Goal: Task Accomplishment & Management: Use online tool/utility

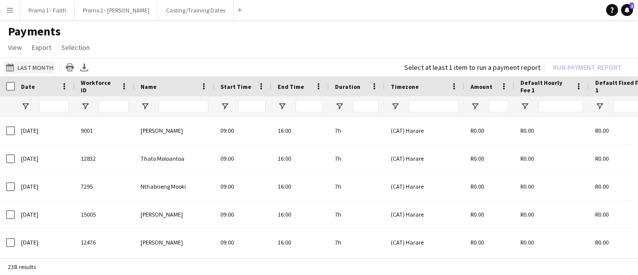
click at [31, 65] on button "Last Month Last Month" at bounding box center [29, 67] width 51 height 12
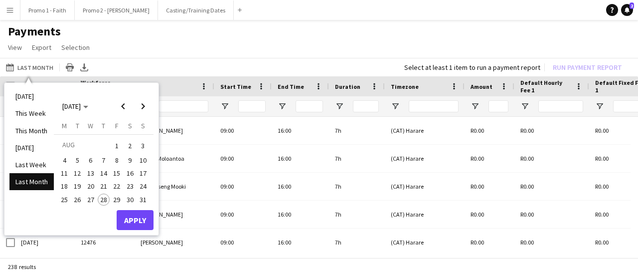
click at [115, 144] on span "1" at bounding box center [117, 146] width 12 height 14
click at [66, 186] on span "18" at bounding box center [64, 187] width 12 height 12
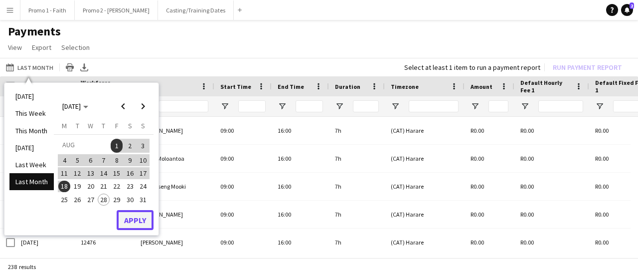
click at [132, 219] on button "Apply" at bounding box center [135, 220] width 37 height 20
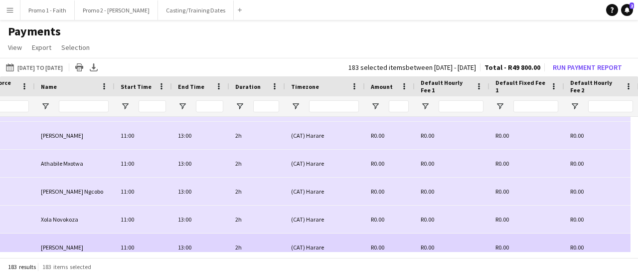
scroll to position [349, 0]
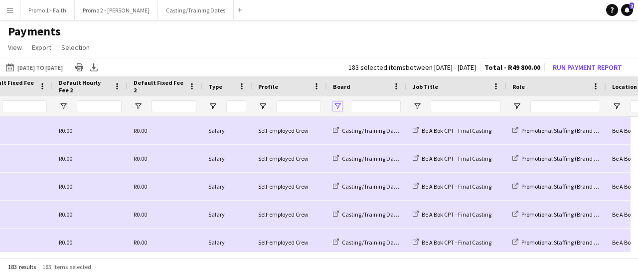
click at [341, 106] on span "Open Filter Menu" at bounding box center [337, 106] width 9 height 9
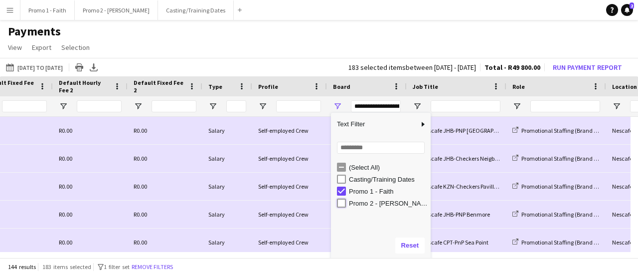
type input "**********"
click at [430, 44] on app-page-menu "View Customise view Customise filters Reset Filters Reset View Reset All Export…" at bounding box center [319, 48] width 638 height 19
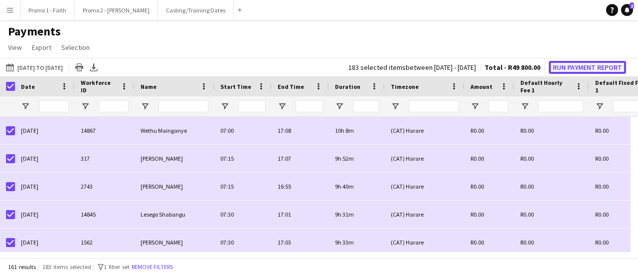
click at [593, 65] on button "Run Payment Report" at bounding box center [587, 67] width 77 height 13
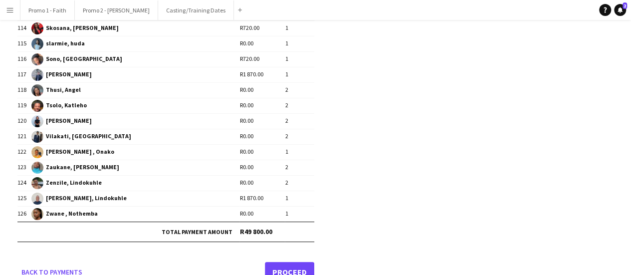
click at [294, 262] on link "Proceed" at bounding box center [289, 272] width 49 height 20
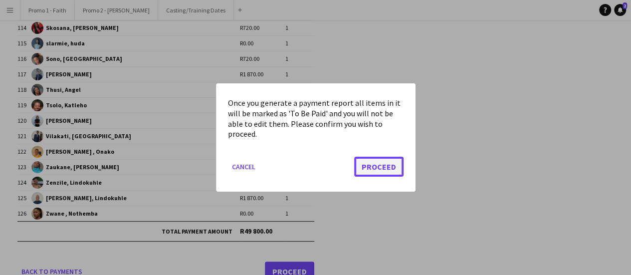
click at [379, 163] on button "Proceed" at bounding box center [378, 167] width 49 height 20
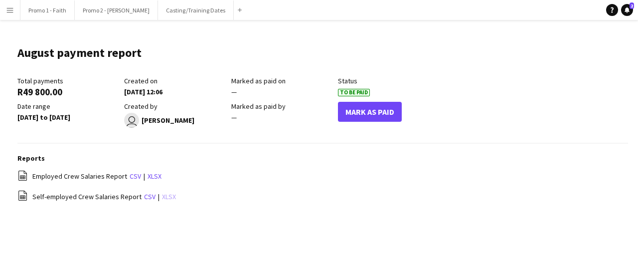
click at [166, 195] on link "xlsx" at bounding box center [169, 196] width 14 height 9
click at [7, 13] on app-icon "Menu" at bounding box center [10, 10] width 8 height 8
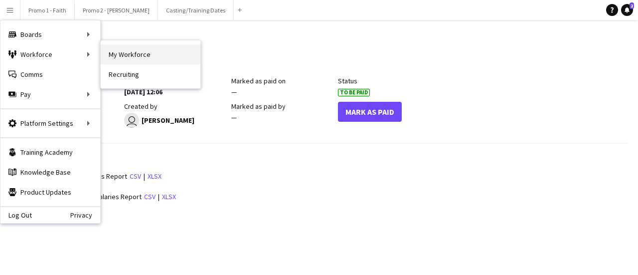
click at [126, 57] on link "My Workforce" at bounding box center [151, 54] width 100 height 20
